Goal: Check status: Check status

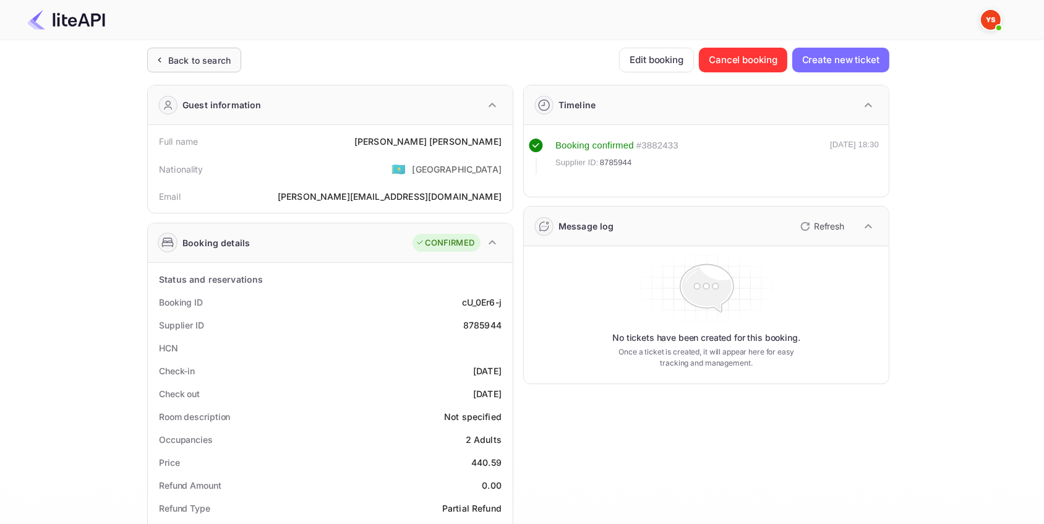
click at [225, 64] on div "Back to search" at bounding box center [199, 60] width 62 height 13
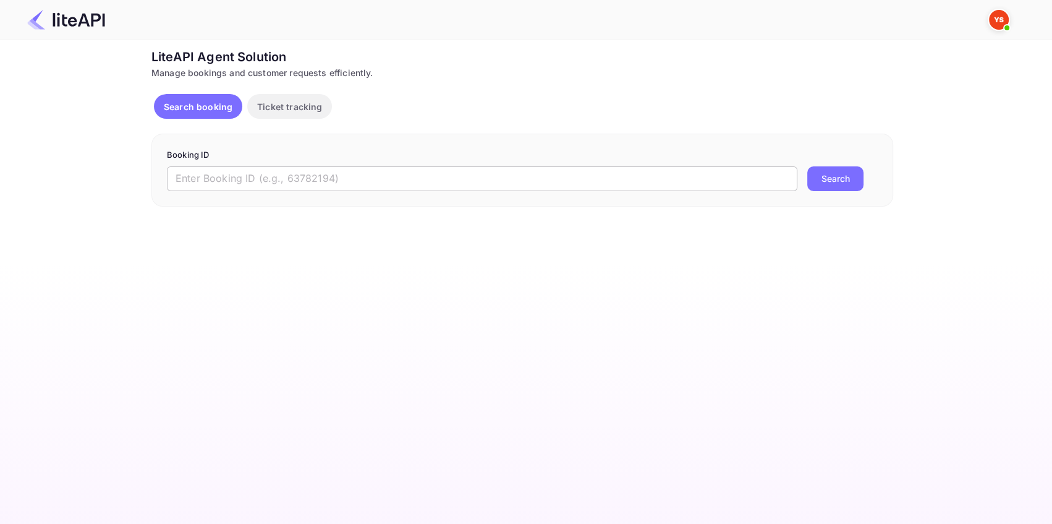
click at [231, 177] on input "text" at bounding box center [482, 178] width 631 height 25
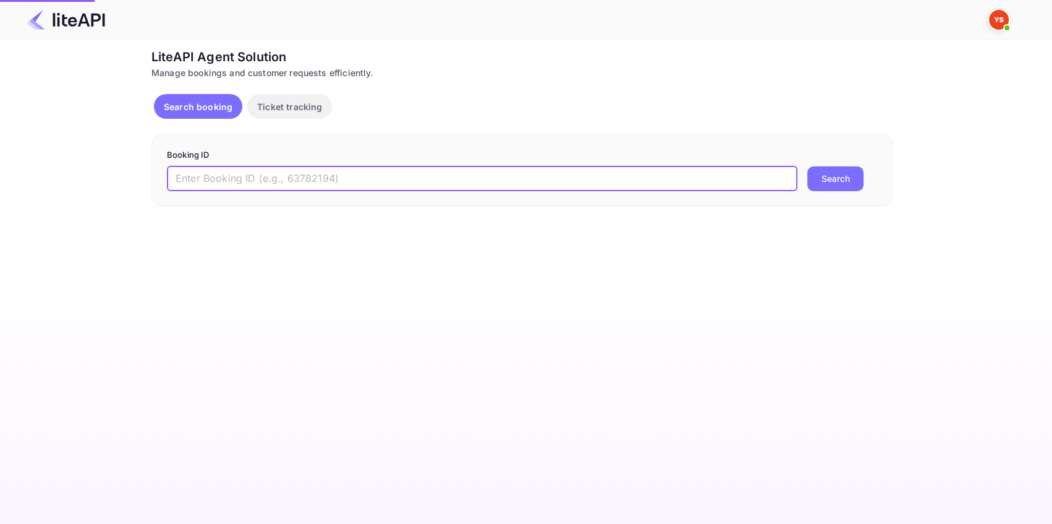
paste input "8862903"
type input "8862903"
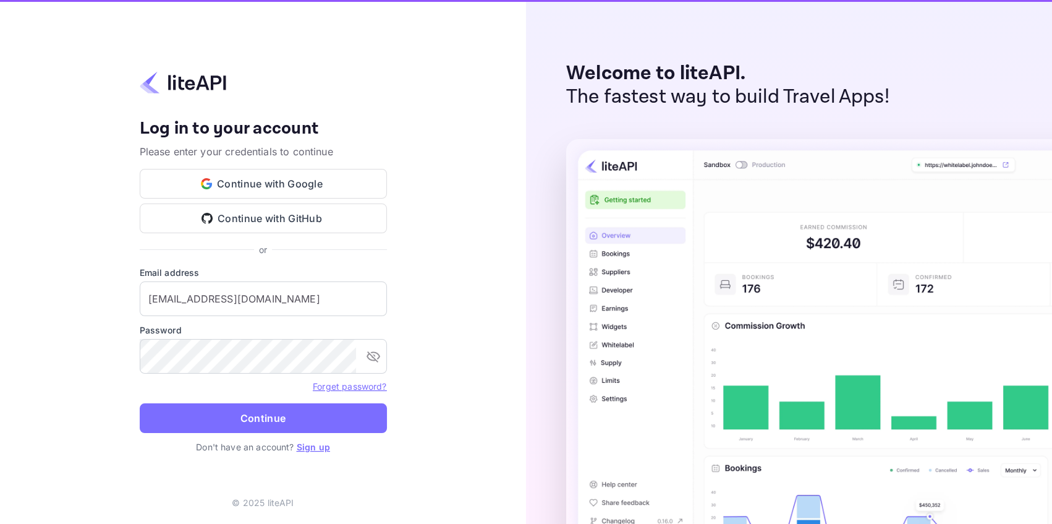
click at [829, 179] on img at bounding box center [906, 343] width 680 height 409
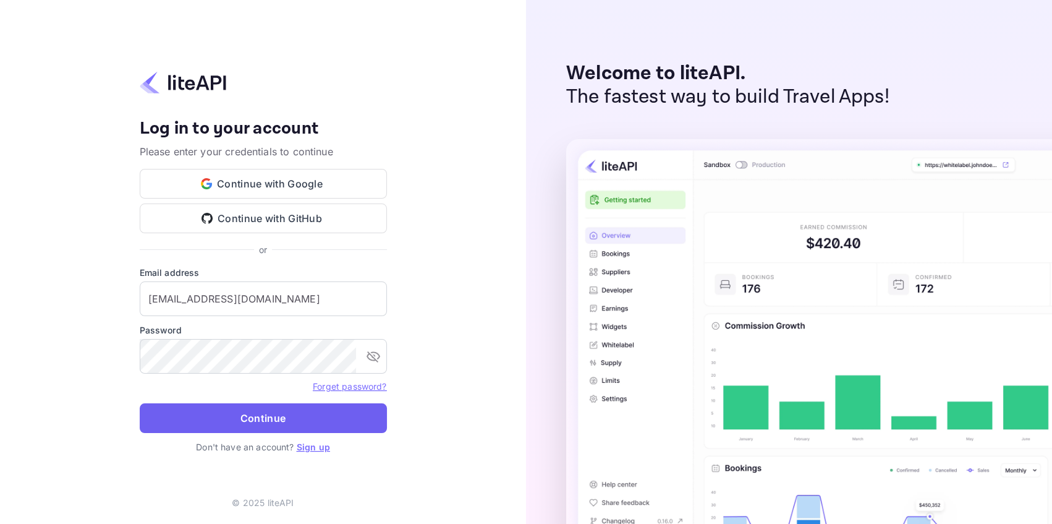
click at [302, 416] on button "Continue" at bounding box center [263, 418] width 247 height 30
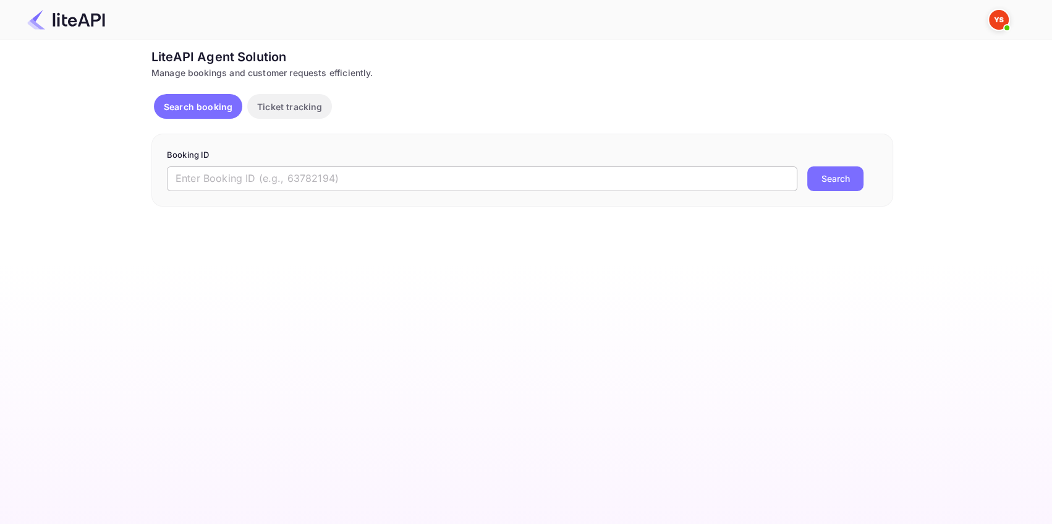
click at [218, 177] on input "text" at bounding box center [482, 178] width 631 height 25
paste input "8862903"
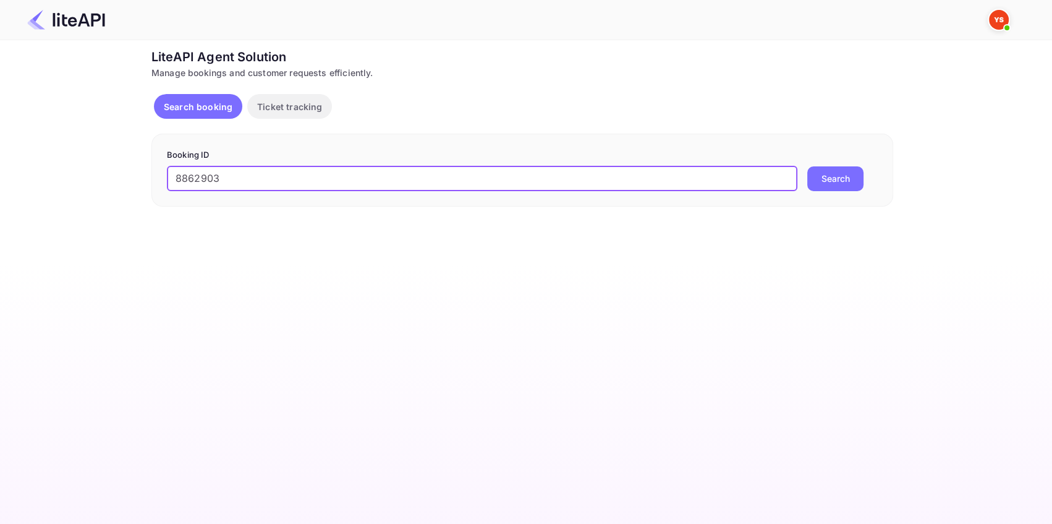
type input "8862903"
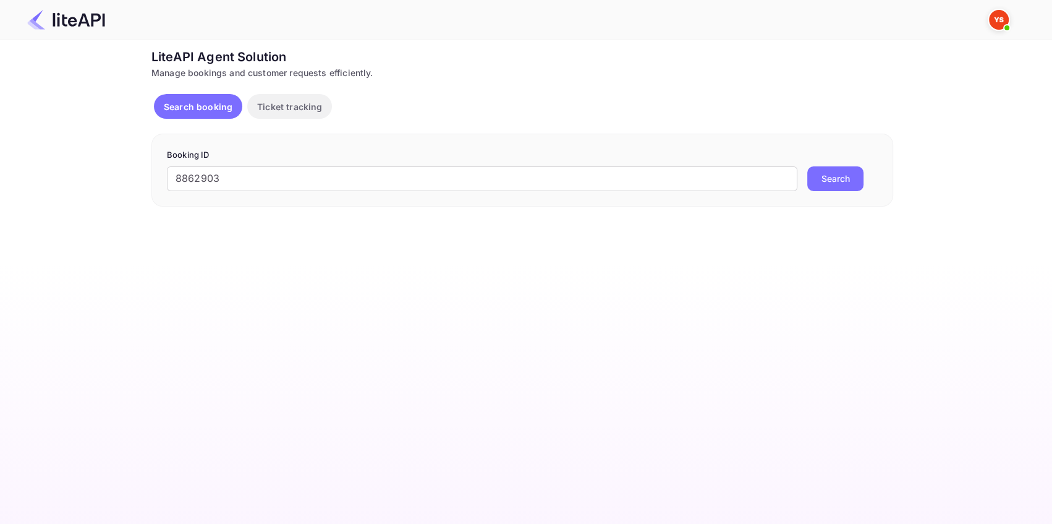
click at [842, 182] on button "Search" at bounding box center [836, 178] width 56 height 25
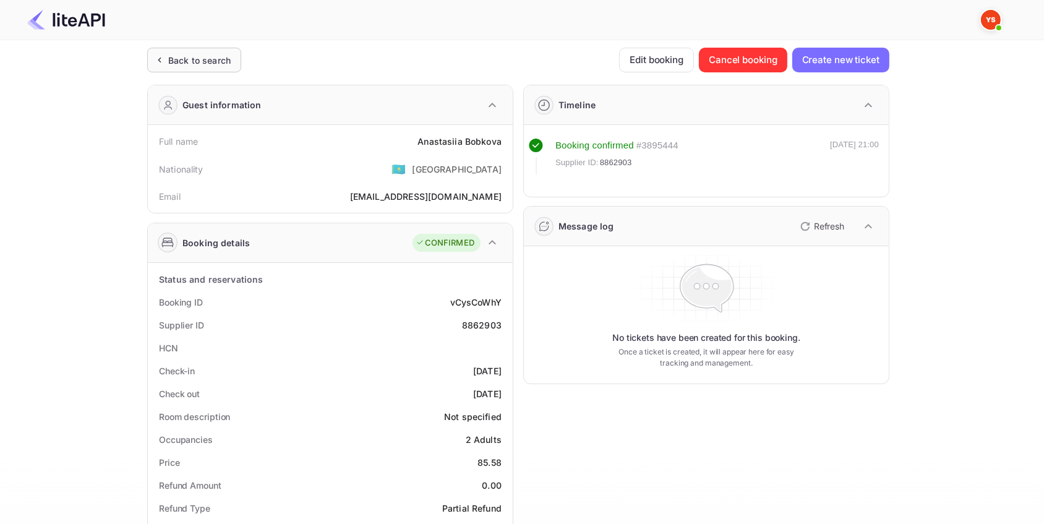
click at [210, 49] on div "Back to search" at bounding box center [194, 60] width 94 height 25
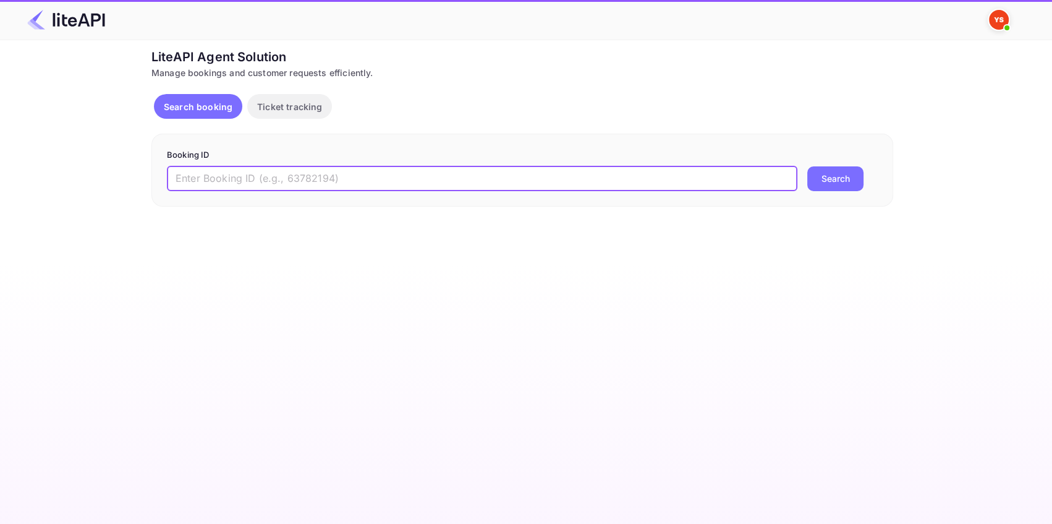
click at [266, 177] on input "text" at bounding box center [482, 178] width 631 height 25
paste input "9048920"
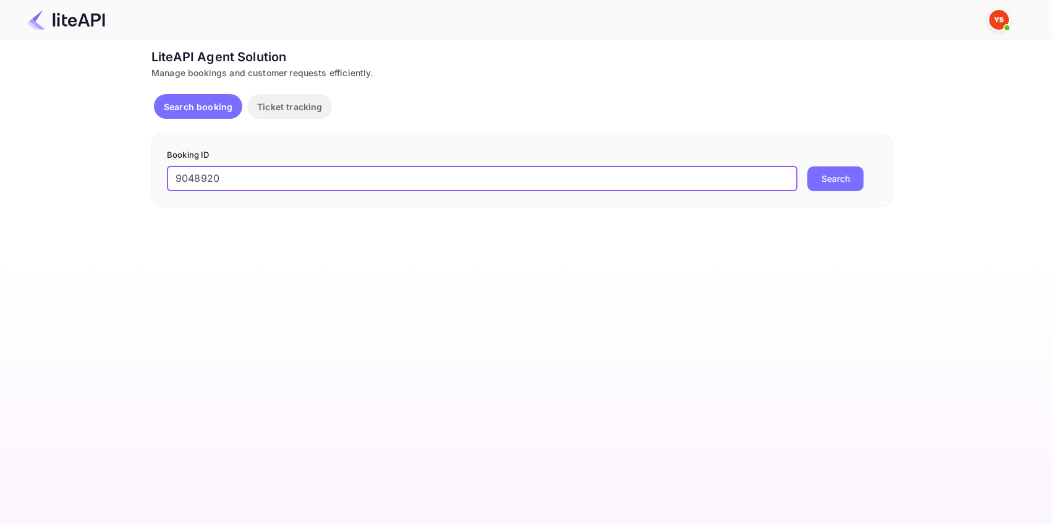
type input "9048920"
click at [842, 174] on button "Search" at bounding box center [836, 178] width 56 height 25
